Goal: Information Seeking & Learning: Learn about a topic

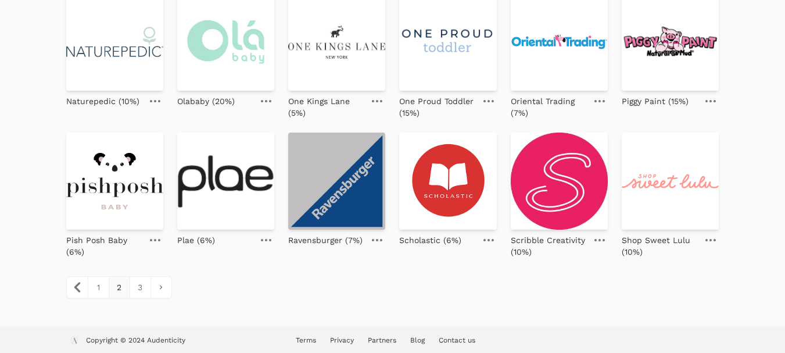
scroll to position [547, 0]
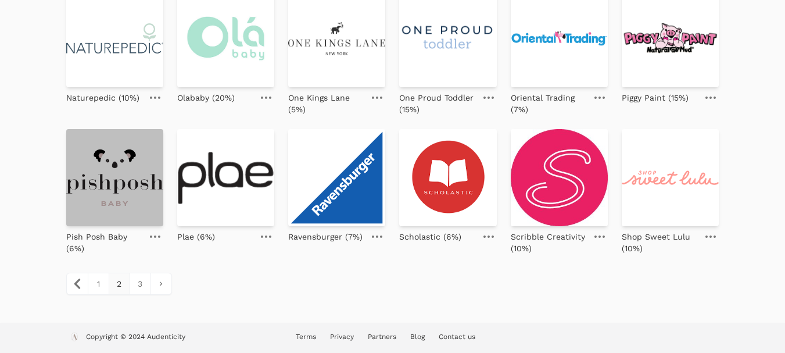
click at [131, 177] on img at bounding box center [114, 177] width 97 height 97
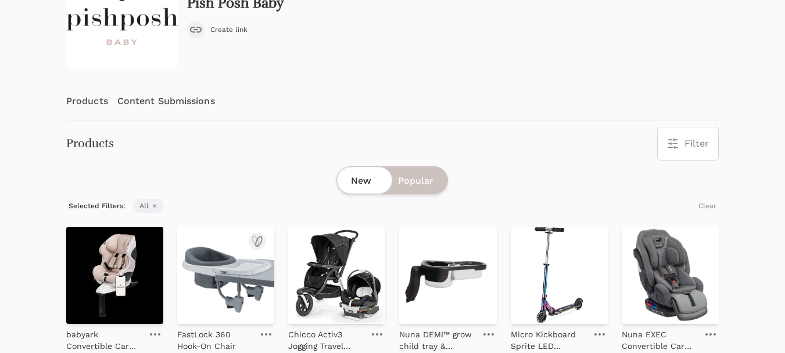
scroll to position [116, 0]
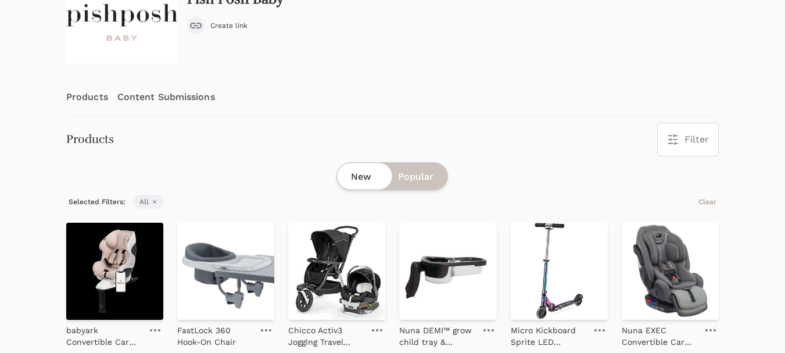
click at [195, 99] on link "Content Submissions" at bounding box center [166, 97] width 98 height 38
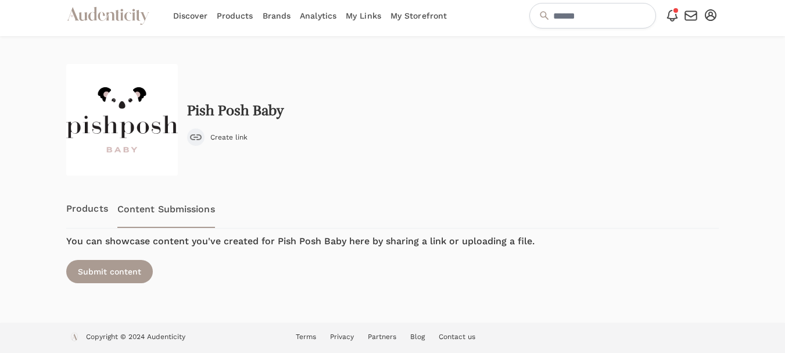
click at [99, 203] on link "Products" at bounding box center [87, 208] width 42 height 38
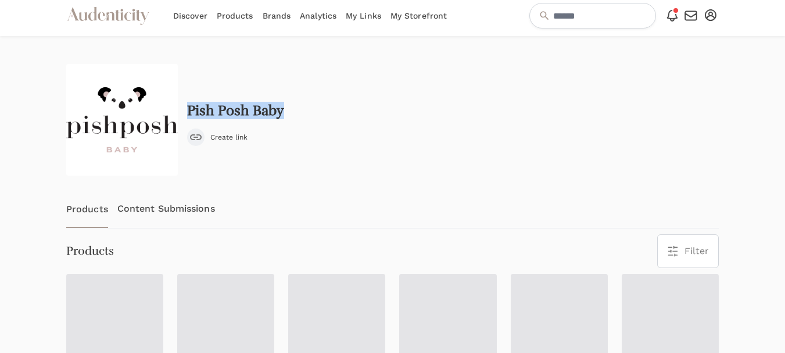
drag, startPoint x: 292, startPoint y: 113, endPoint x: 191, endPoint y: 117, distance: 101.2
click at [191, 117] on div "Pish Posh Baby Create link" at bounding box center [392, 120] width 653 height 112
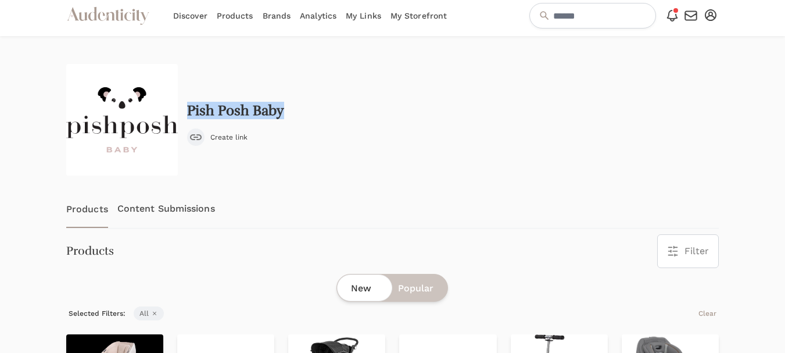
scroll to position [0, 0]
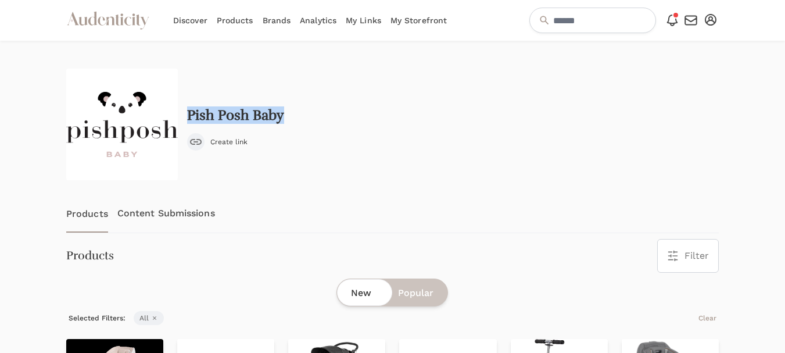
copy h2 "Pish Posh Baby"
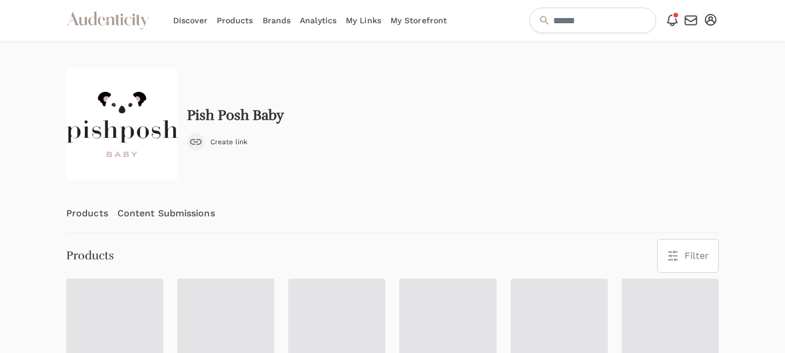
scroll to position [5, 0]
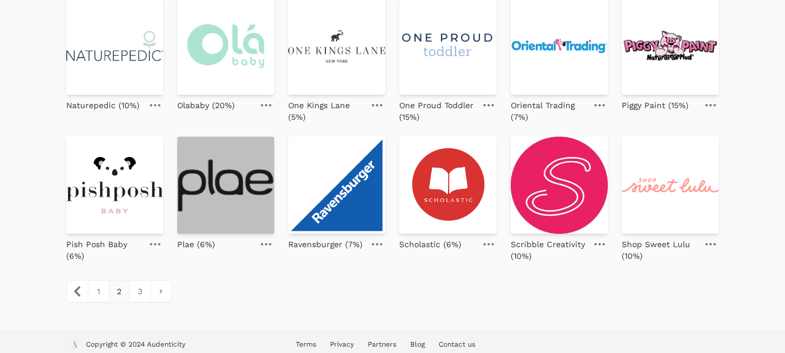
scroll to position [547, 0]
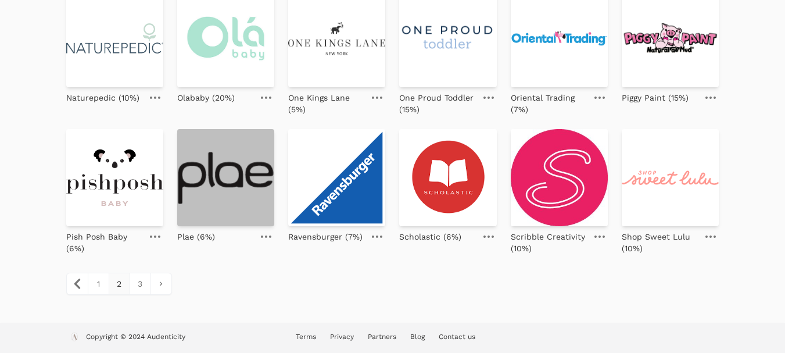
click at [250, 172] on img at bounding box center [225, 177] width 97 height 97
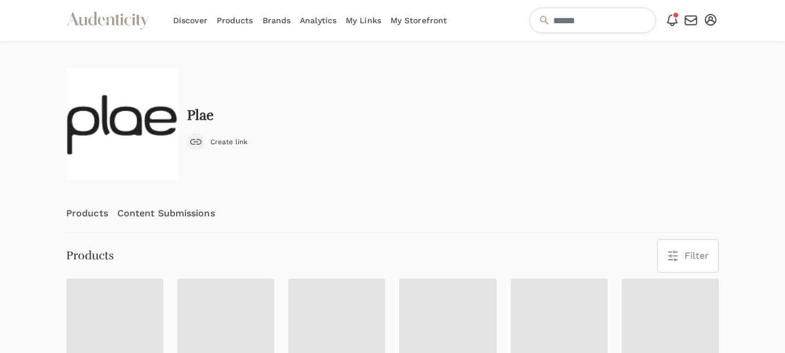
click at [167, 207] on link "Content Submissions" at bounding box center [166, 213] width 98 height 38
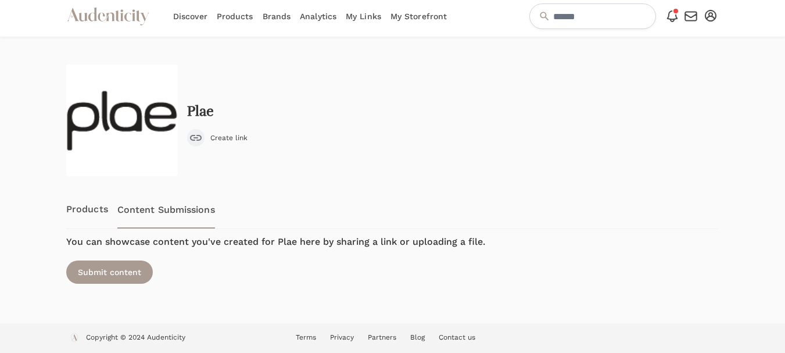
scroll to position [5, 0]
click at [80, 213] on link "Products" at bounding box center [87, 208] width 42 height 38
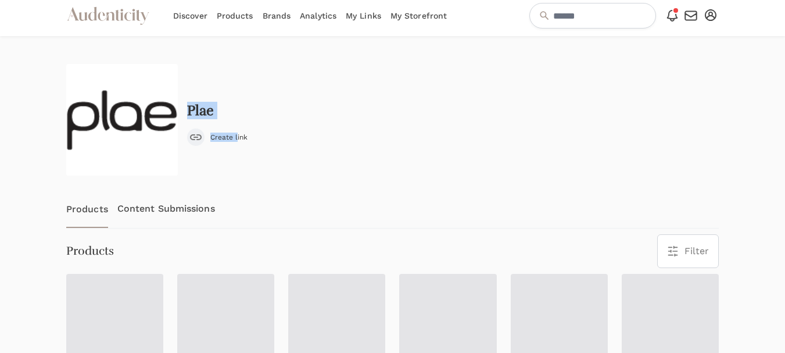
drag, startPoint x: 237, startPoint y: 108, endPoint x: 187, endPoint y: 108, distance: 50.0
click at [187, 108] on div "Plae Create link" at bounding box center [217, 124] width 60 height 43
click at [255, 117] on div "Plae Create link" at bounding box center [392, 120] width 653 height 112
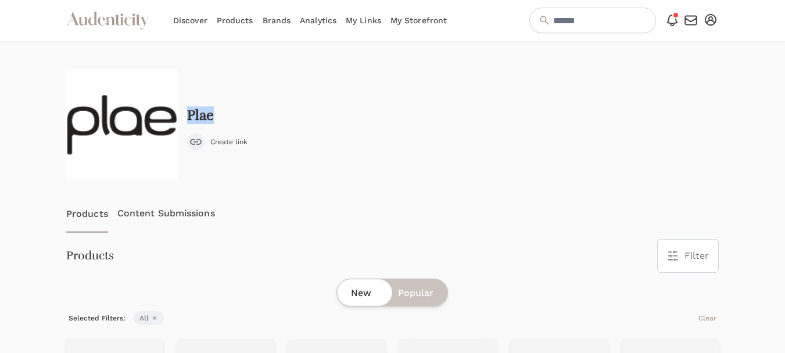
drag, startPoint x: 222, startPoint y: 116, endPoint x: 187, endPoint y: 120, distance: 35.1
click at [187, 120] on div "Plae Create link" at bounding box center [217, 129] width 60 height 43
copy h2 "Plae"
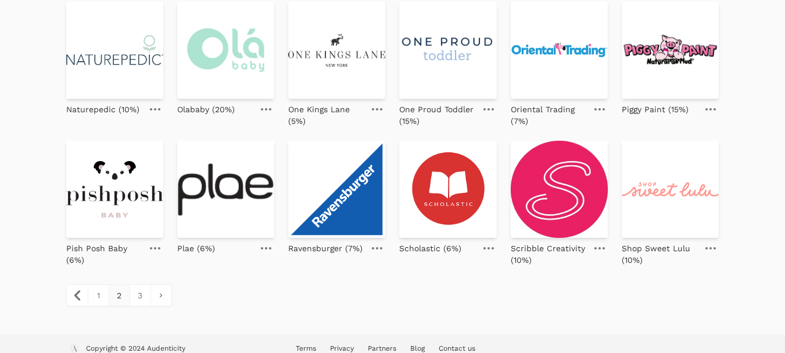
scroll to position [547, 0]
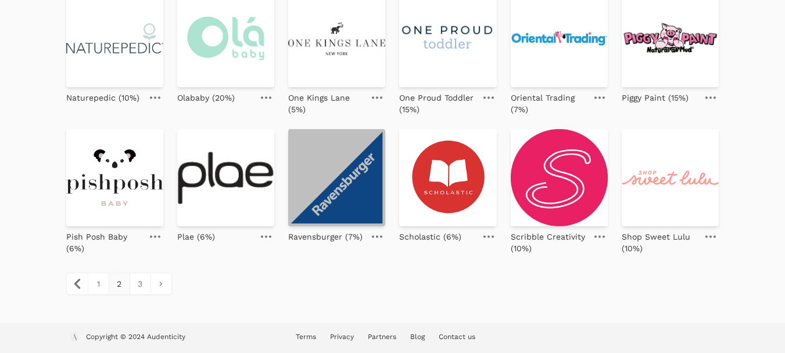
click at [333, 178] on img at bounding box center [336, 177] width 97 height 97
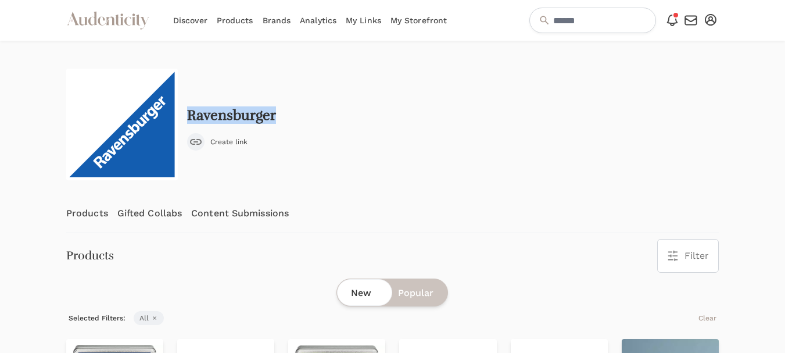
drag, startPoint x: 277, startPoint y: 114, endPoint x: 191, endPoint y: 117, distance: 86.7
click at [189, 116] on div "Ravensburger Create link" at bounding box center [392, 125] width 653 height 112
copy h2 "Ravensburger"
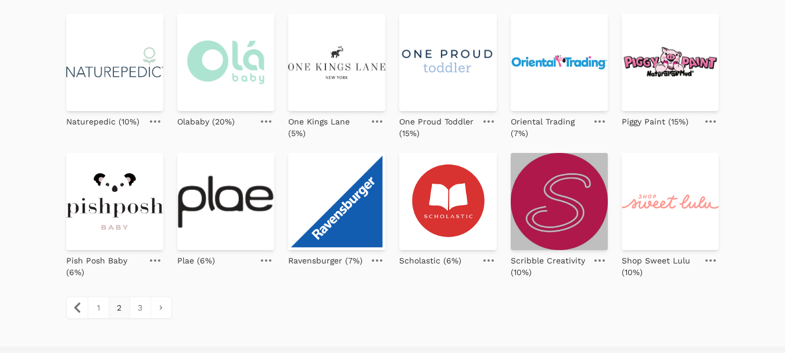
scroll to position [547, 0]
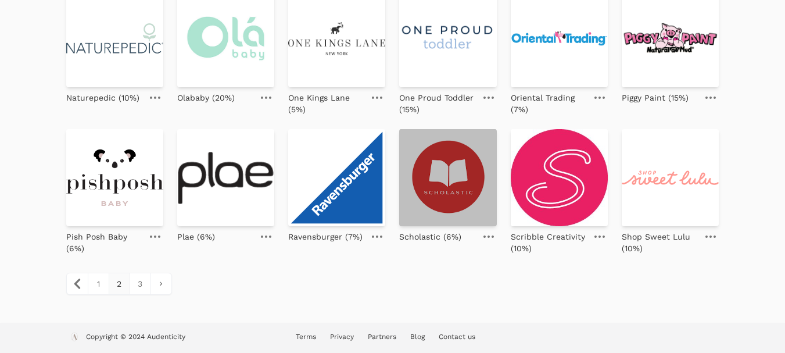
click at [467, 180] on img at bounding box center [447, 177] width 97 height 97
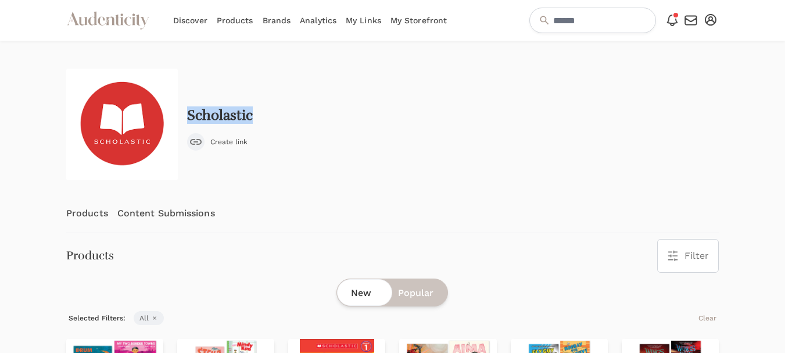
drag, startPoint x: 252, startPoint y: 116, endPoint x: 190, endPoint y: 118, distance: 61.6
click at [190, 118] on div "Scholastic Create link" at bounding box center [392, 125] width 653 height 112
copy h2 "Scholastic"
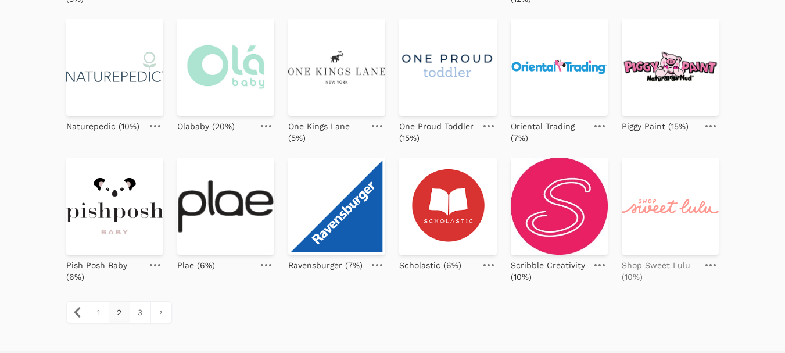
scroll to position [523, 0]
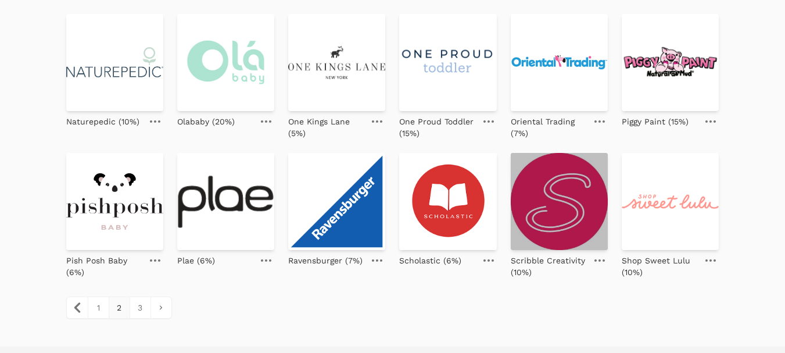
click at [558, 220] on img at bounding box center [559, 201] width 97 height 97
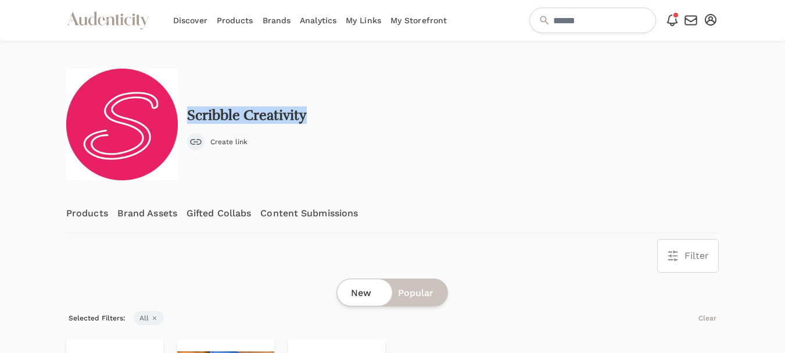
drag, startPoint x: 317, startPoint y: 110, endPoint x: 183, endPoint y: 116, distance: 134.3
click at [183, 116] on div "Scribble Creativity Create link" at bounding box center [392, 125] width 653 height 112
copy h2 "Scribble Creativity"
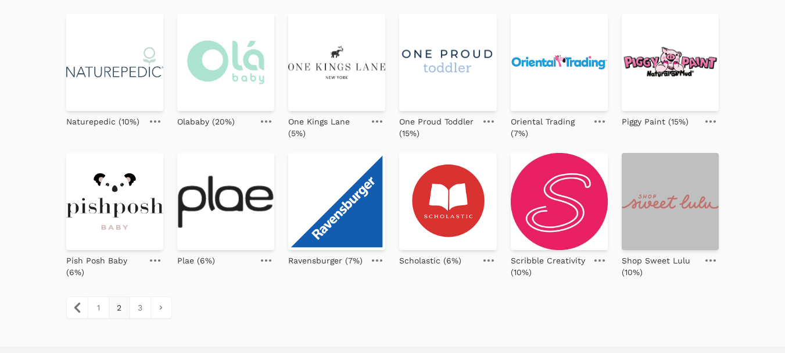
scroll to position [547, 0]
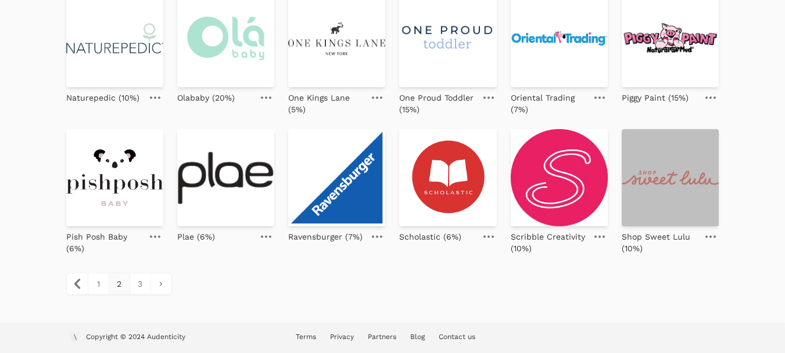
click at [658, 166] on img at bounding box center [670, 177] width 97 height 97
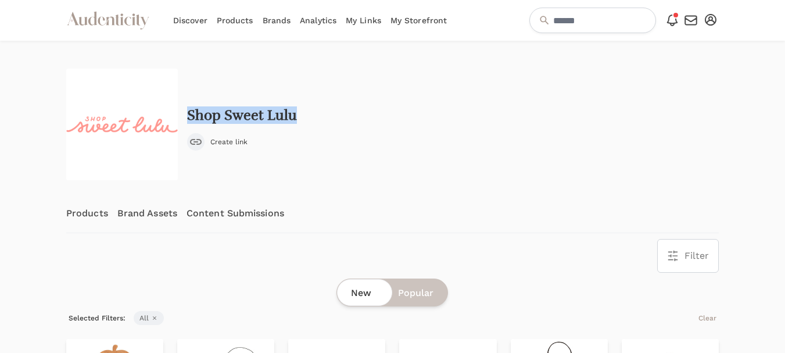
drag, startPoint x: 308, startPoint y: 114, endPoint x: 188, endPoint y: 117, distance: 120.3
click at [188, 117] on div "Shop Sweet Lulu Create link" at bounding box center [392, 125] width 653 height 112
copy h2 "Shop Sweet Lulu"
